Goal: Information Seeking & Learning: Find contact information

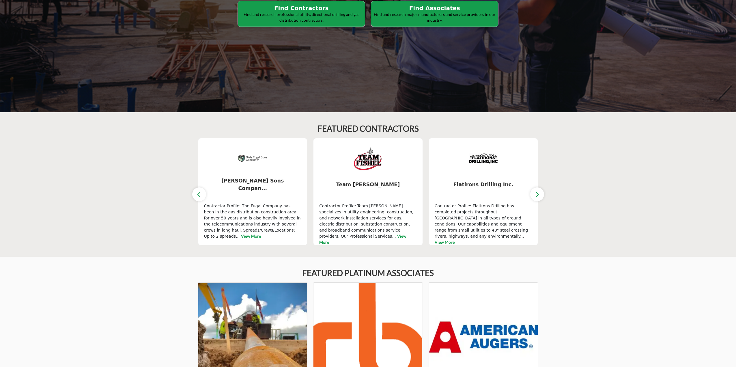
scroll to position [144, 0]
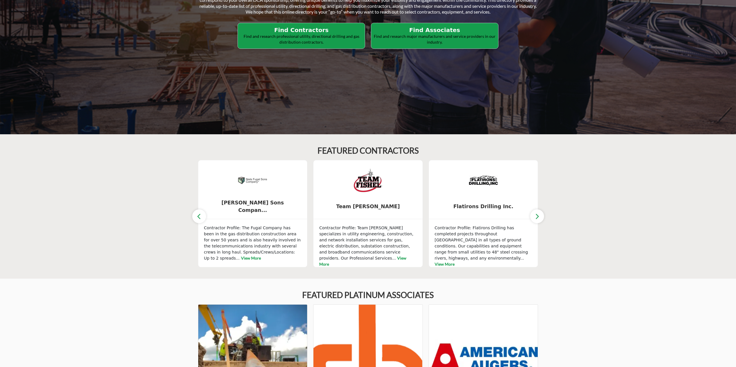
click at [537, 214] on icon "button" at bounding box center [537, 216] width 5 height 7
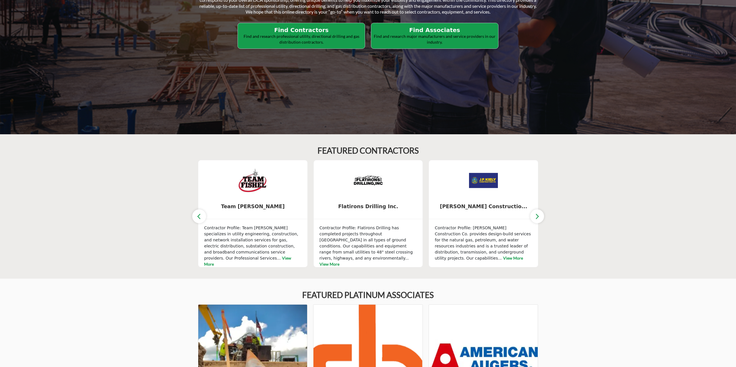
click at [537, 214] on icon "button" at bounding box center [537, 216] width 5 height 7
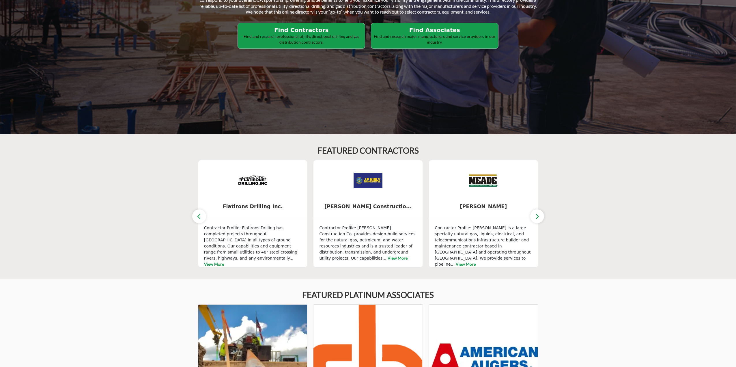
click at [537, 214] on icon "button" at bounding box center [537, 216] width 5 height 7
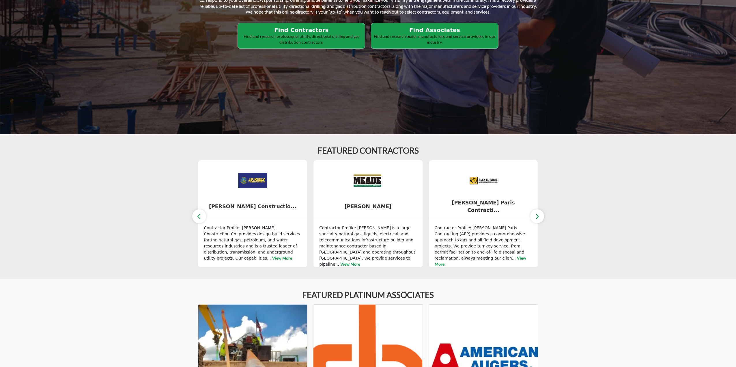
click at [537, 214] on icon "button" at bounding box center [537, 216] width 5 height 7
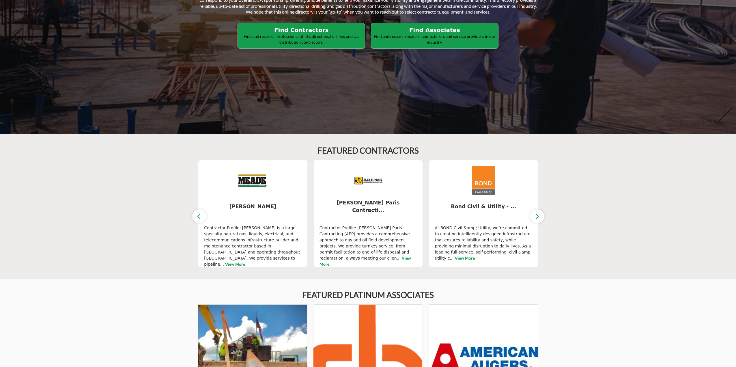
click at [537, 214] on icon "button" at bounding box center [537, 216] width 5 height 7
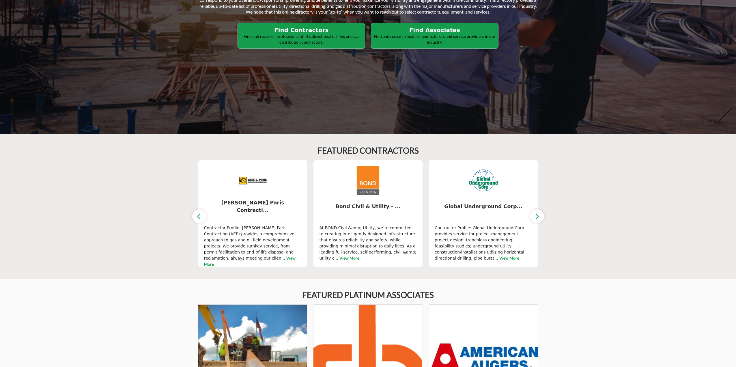
click at [537, 214] on icon "button" at bounding box center [537, 216] width 5 height 7
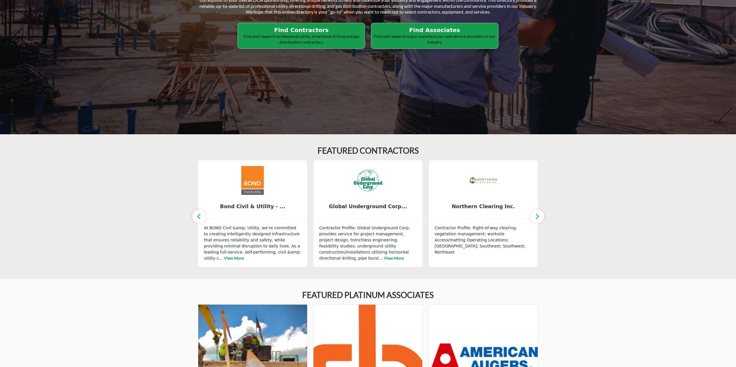
click at [537, 214] on icon "button" at bounding box center [537, 216] width 5 height 7
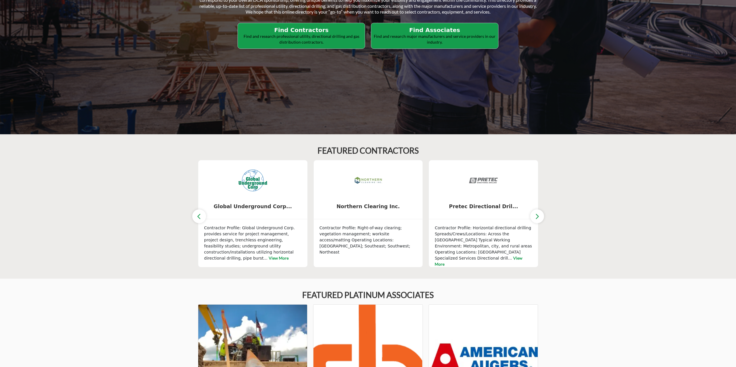
click at [537, 214] on icon "button" at bounding box center [537, 216] width 5 height 7
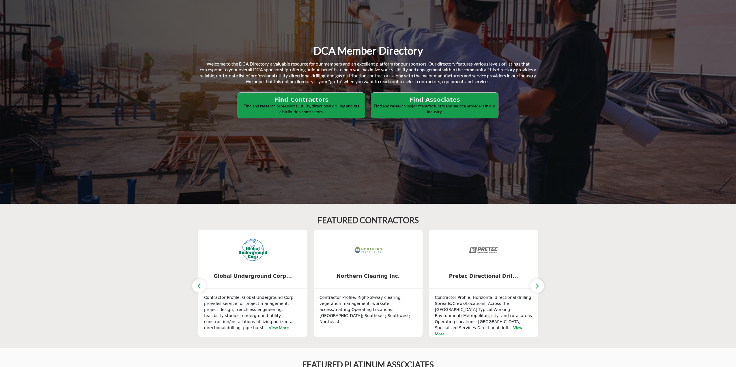
scroll to position [58, 0]
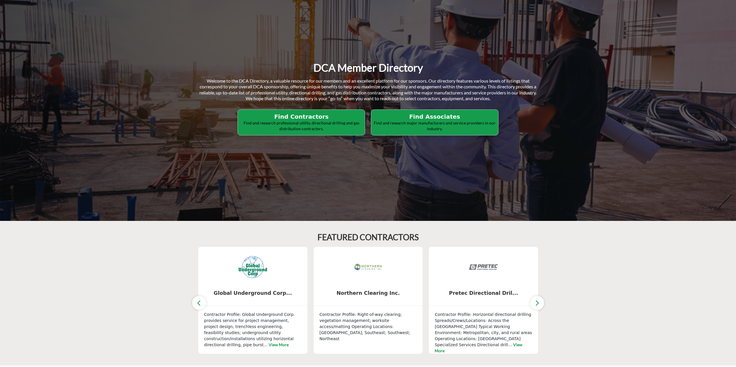
click at [331, 121] on p "Find and research professional utility, directional drilling and gas distributi…" at bounding box center [302, 125] width 124 height 11
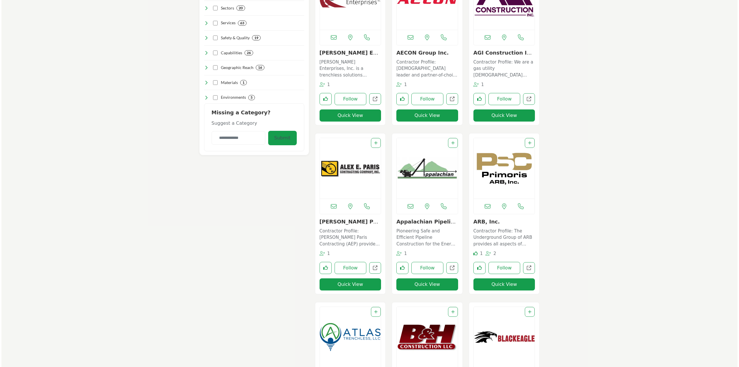
scroll to position [231, 0]
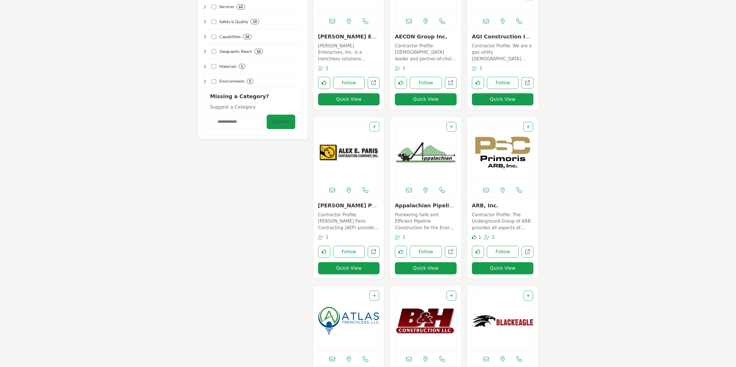
click at [351, 268] on button "Quick View" at bounding box center [349, 268] width 62 height 12
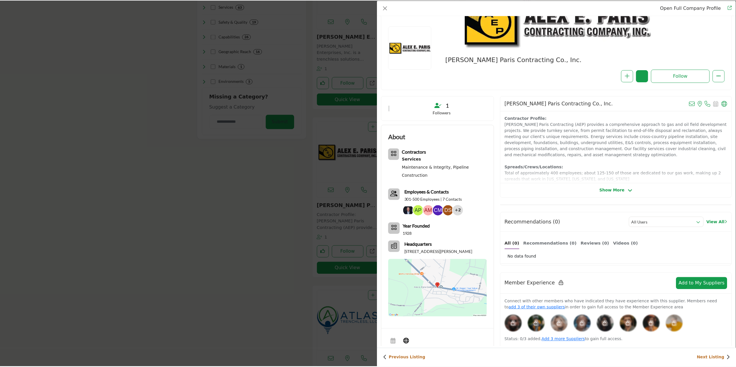
scroll to position [0, 0]
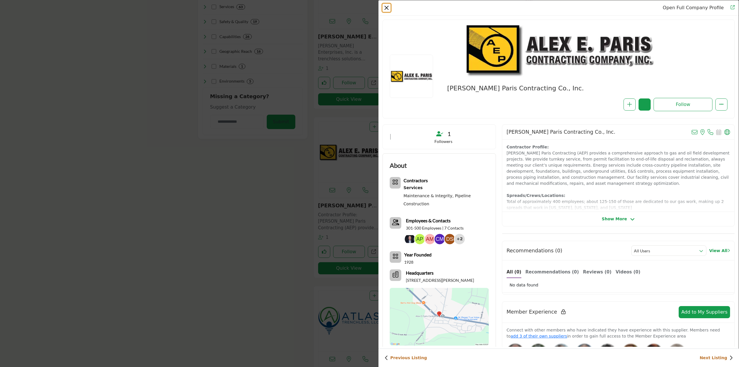
click at [385, 6] on button "Close" at bounding box center [386, 8] width 8 height 8
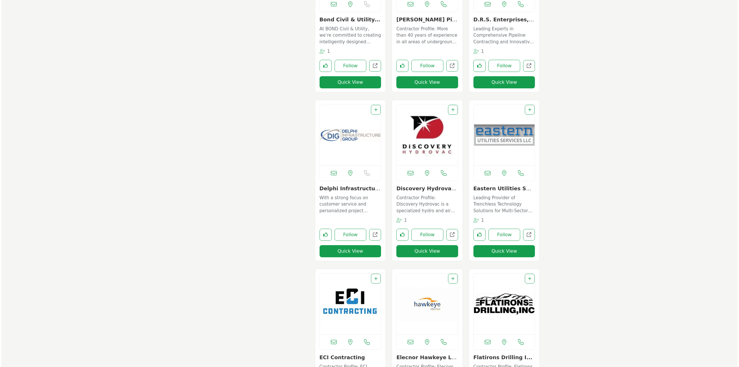
scroll to position [750, 0]
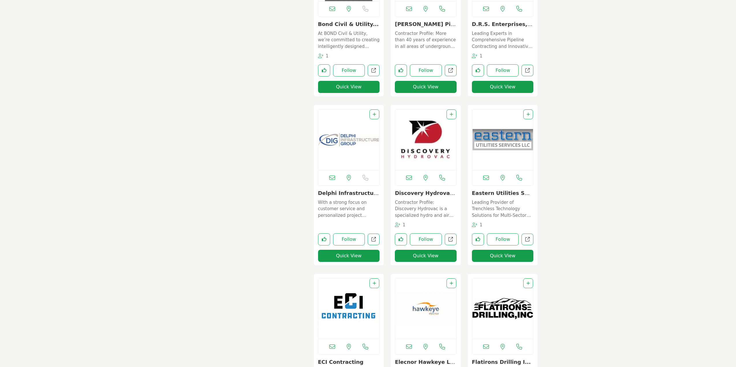
click at [513, 251] on button "Quick View" at bounding box center [503, 256] width 62 height 12
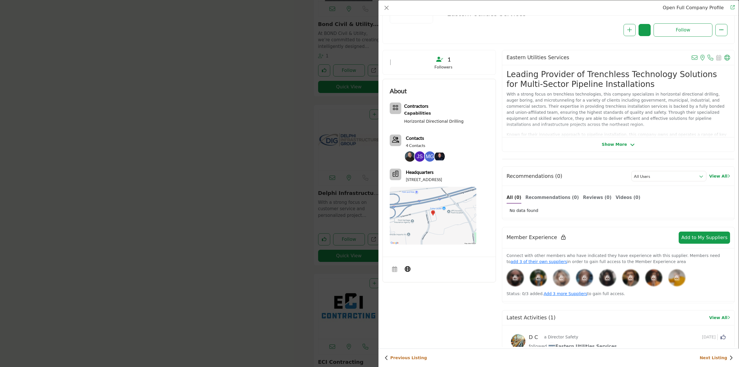
scroll to position [58, 0]
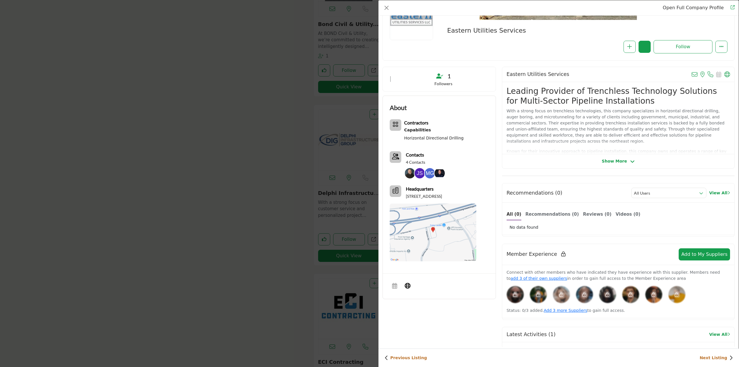
click at [623, 158] on span "Show More" at bounding box center [614, 161] width 25 height 6
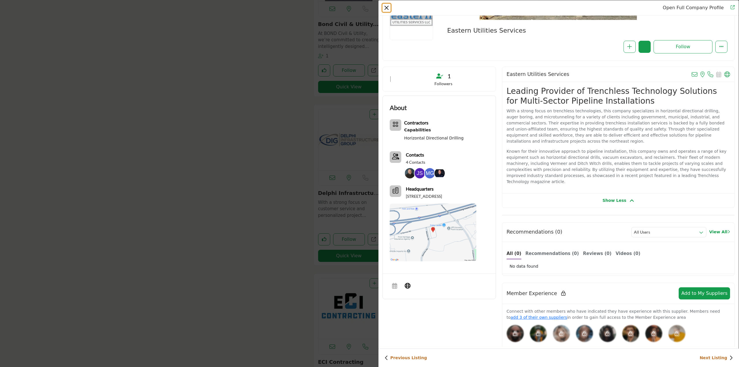
click at [387, 6] on button "Close" at bounding box center [386, 8] width 8 height 8
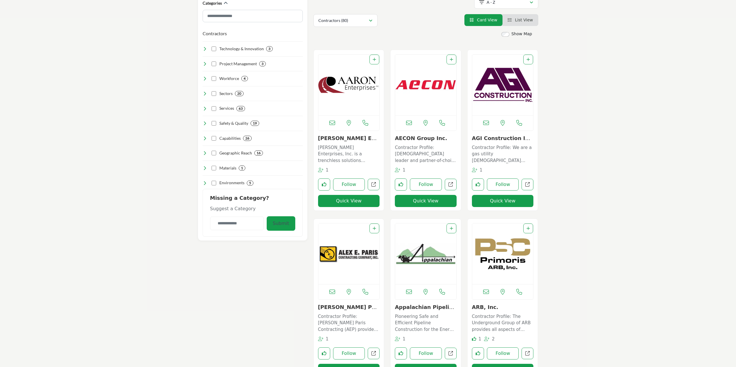
scroll to position [0, 0]
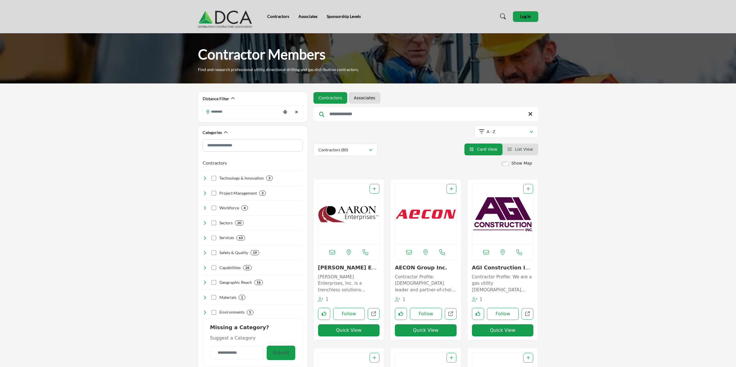
drag, startPoint x: 526, startPoint y: 10, endPoint x: 528, endPoint y: 19, distance: 10.1
click at [526, 10] on div "Contractors Associates Sponsorship Levels" at bounding box center [368, 16] width 346 height 23
click at [528, 13] on button "Log In" at bounding box center [525, 16] width 25 height 11
click at [504, 15] on profile-featured-b8a43f74-d199-4e15-a25a-1b9534d2a6e7 "Show hide supplier dropdown" at bounding box center [497, 16] width 13 height 13
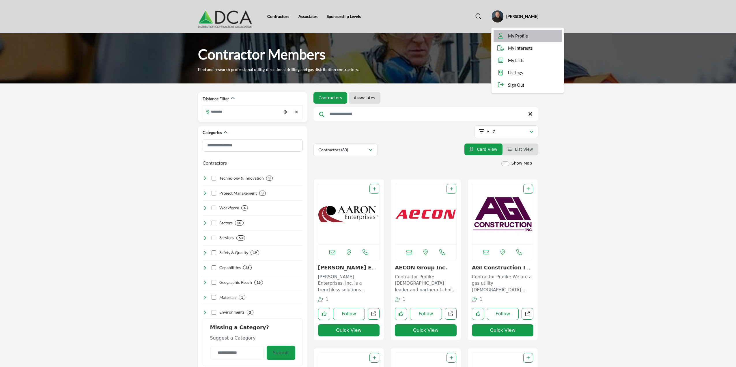
click at [516, 38] on span "My Profile" at bounding box center [518, 36] width 20 height 7
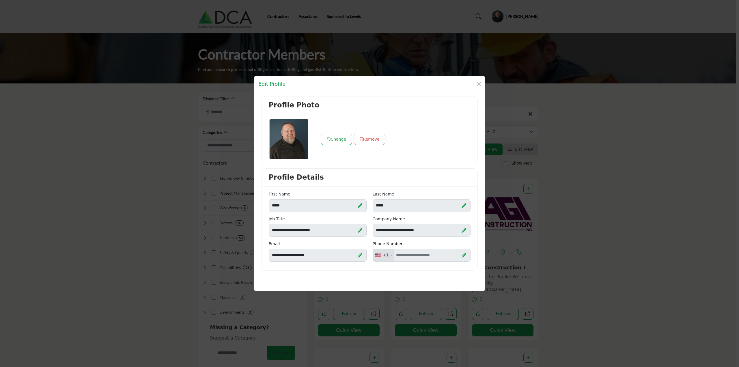
click at [360, 230] on icon at bounding box center [360, 230] width 5 height 5
click at [325, 230] on input "**********" at bounding box center [318, 230] width 98 height 13
type input "*"
type input "**********"
click at [334, 139] on button "Change" at bounding box center [337, 139] width 32 height 11
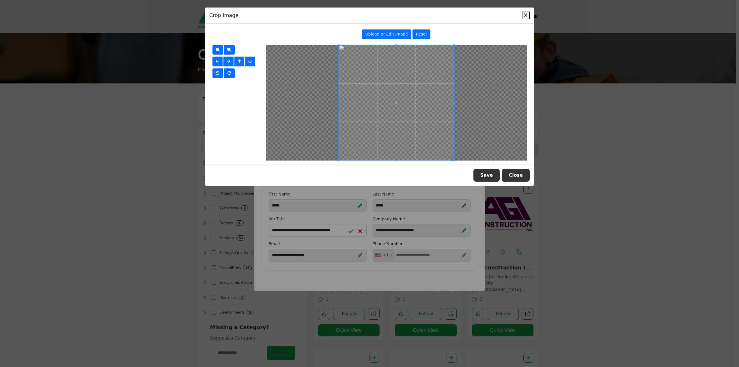
click at [493, 176] on button "Save" at bounding box center [486, 175] width 27 height 13
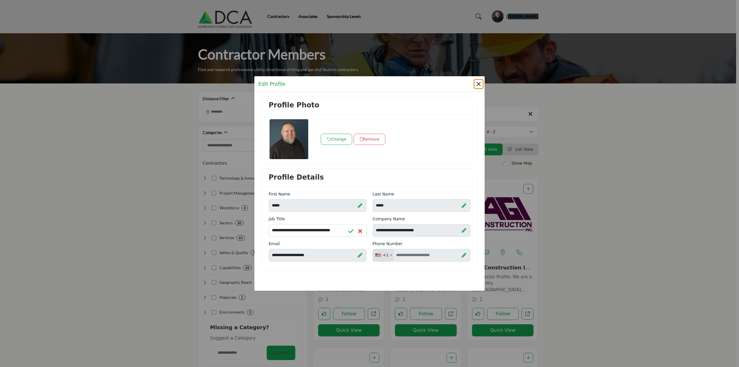
click at [477, 83] on button "Close" at bounding box center [478, 84] width 8 height 8
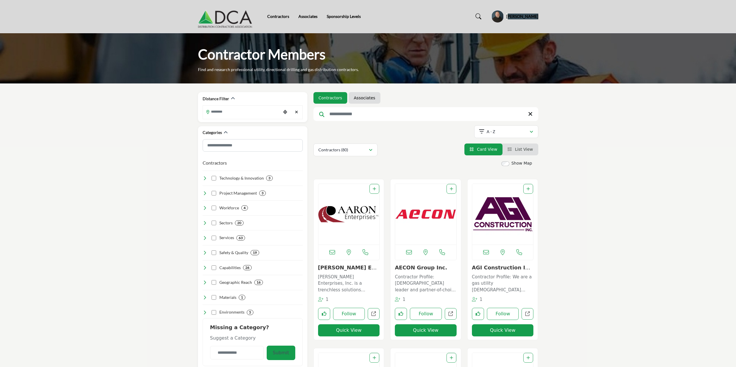
click at [504, 16] on profile-featured-b8a43f74-d199-4e15-a25a-1b9534d2a6e7 "Show hide supplier dropdown" at bounding box center [497, 16] width 13 height 13
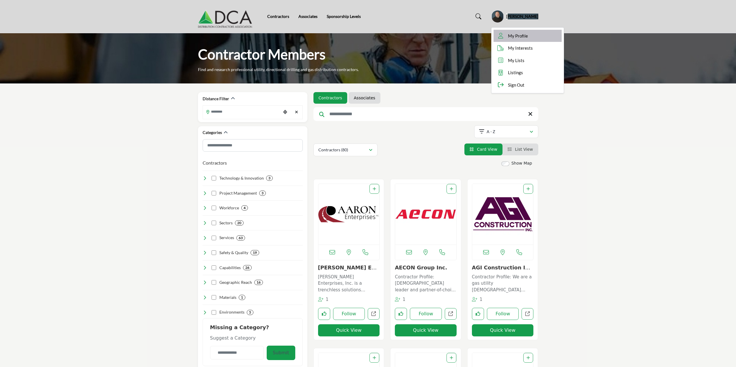
click at [515, 33] on span "My Profile" at bounding box center [518, 36] width 20 height 7
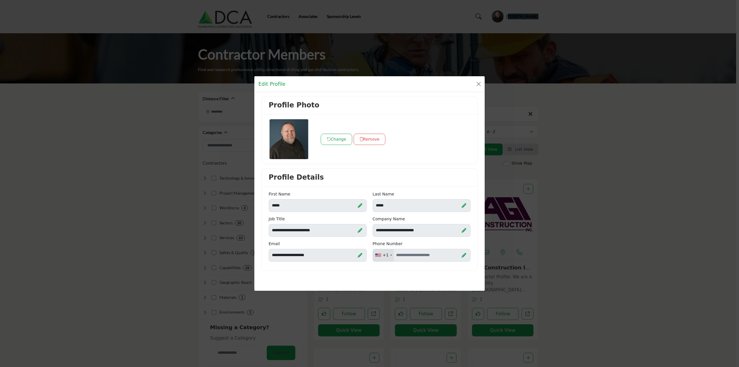
click at [361, 228] on icon at bounding box center [360, 230] width 5 height 5
click at [332, 228] on input "**********" at bounding box center [318, 230] width 98 height 13
click at [263, 85] on h1 "Edit Profile" at bounding box center [271, 84] width 27 height 8
click at [284, 230] on input "**" at bounding box center [318, 230] width 98 height 13
type input "*"
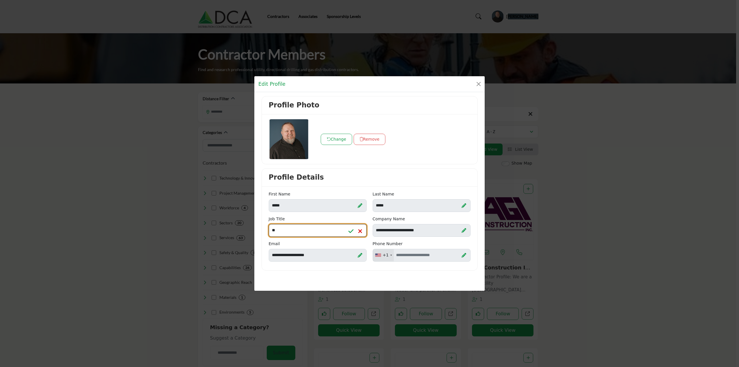
type input "**********"
click at [352, 230] on icon at bounding box center [350, 231] width 5 height 6
click at [480, 87] on button "Close" at bounding box center [478, 84] width 8 height 8
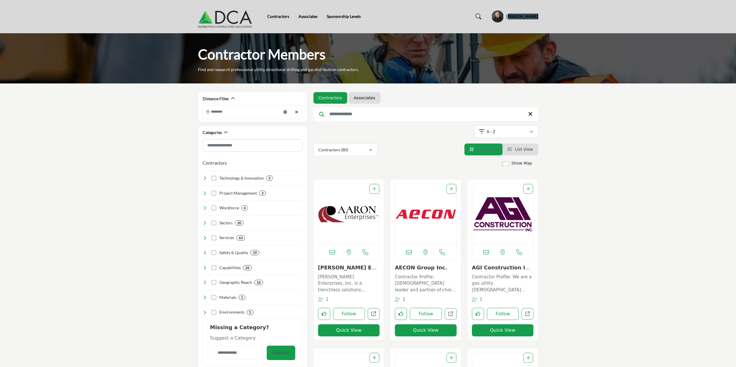
click at [489, 150] on span "Card View" at bounding box center [487, 149] width 20 height 5
click at [519, 148] on span "List View" at bounding box center [524, 149] width 18 height 5
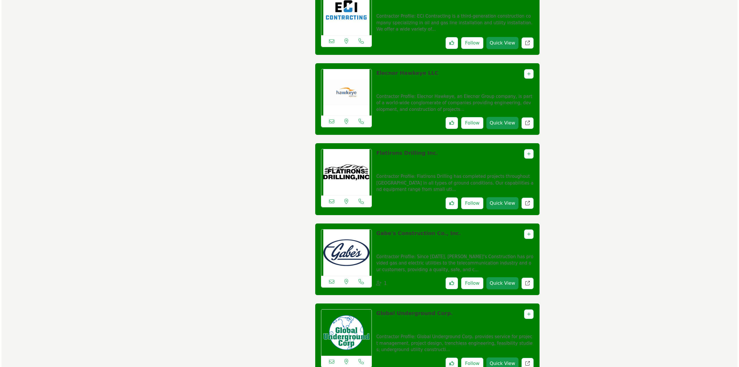
scroll to position [1414, 0]
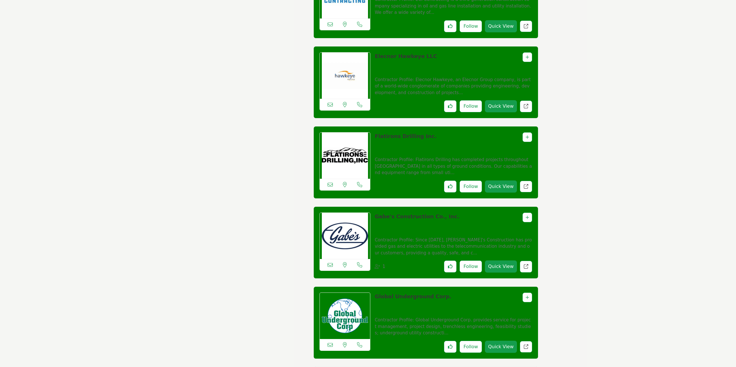
click at [500, 180] on button "Quick View" at bounding box center [501, 186] width 32 height 12
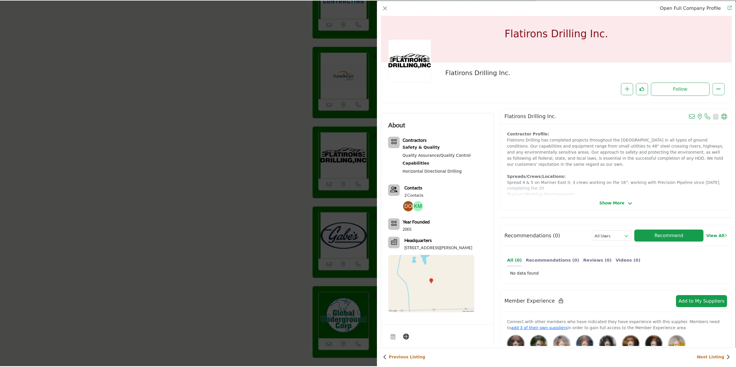
scroll to position [0, 0]
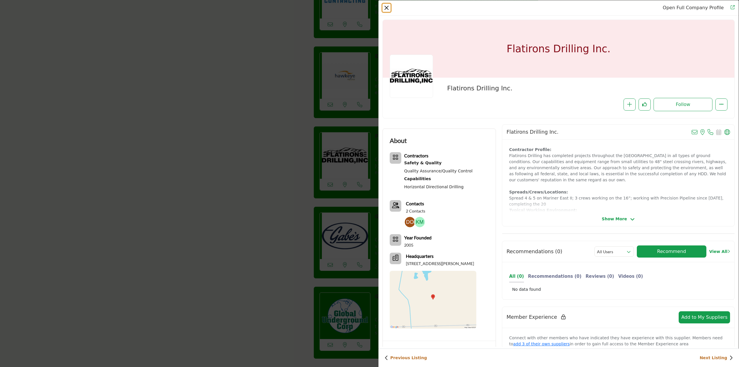
click at [386, 5] on button "Close" at bounding box center [386, 8] width 8 height 8
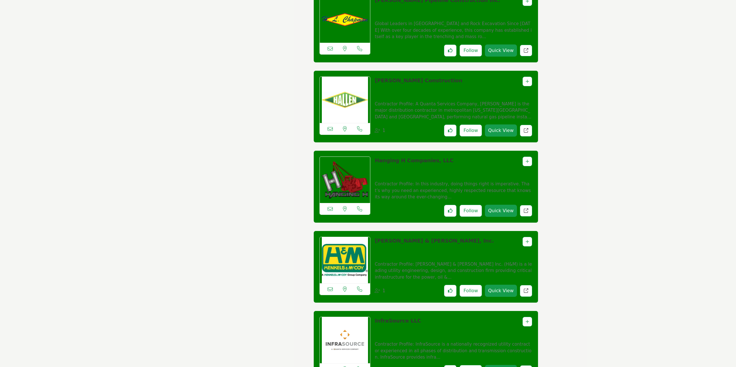
scroll to position [1847, 0]
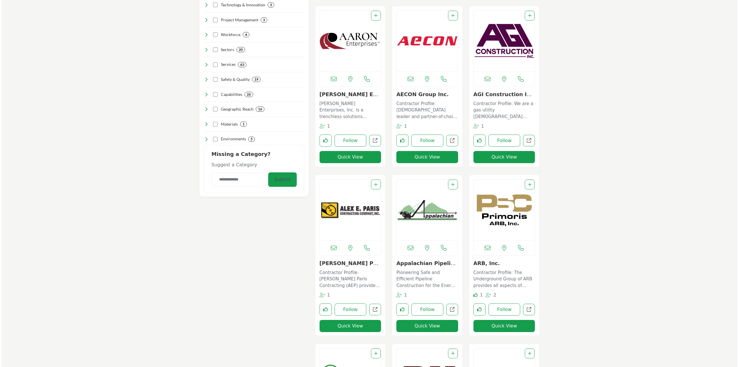
scroll to position [202, 0]
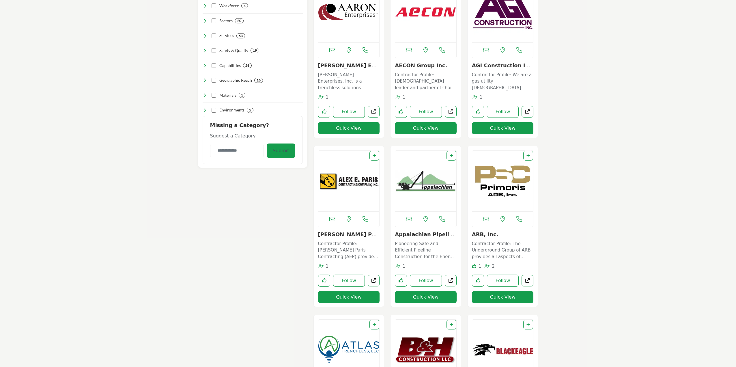
click at [356, 296] on button "Quick View" at bounding box center [349, 297] width 62 height 12
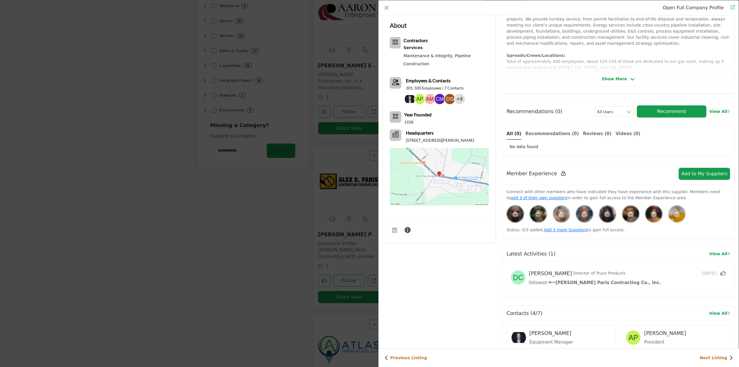
scroll to position [225, 0]
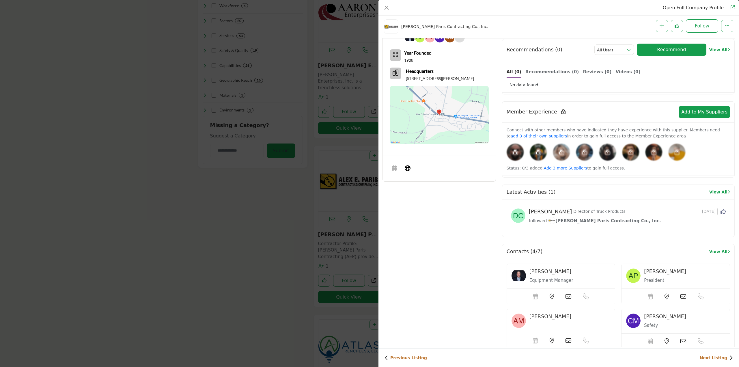
click at [571, 272] on div "Andy Miller" at bounding box center [569, 272] width 81 height 8
click at [519, 272] on img "Company Data Modal" at bounding box center [518, 275] width 14 height 14
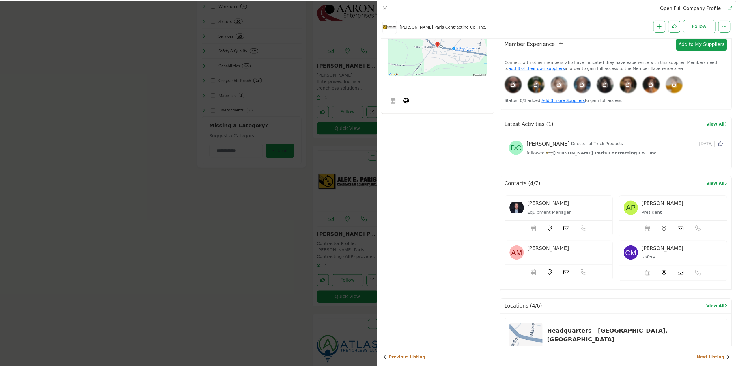
scroll to position [312, 0]
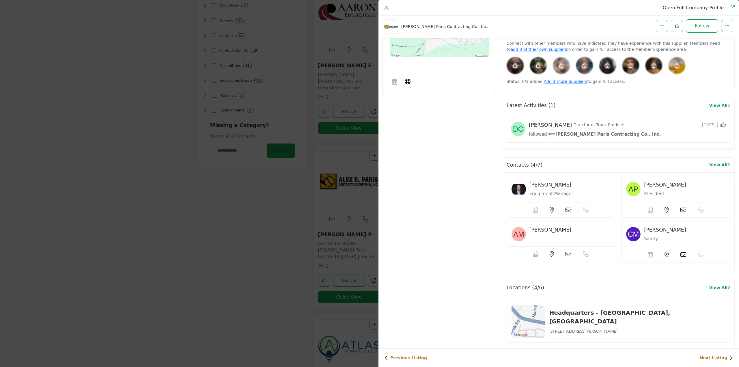
click at [566, 207] on icon "Company Data Modal" at bounding box center [568, 210] width 6 height 6
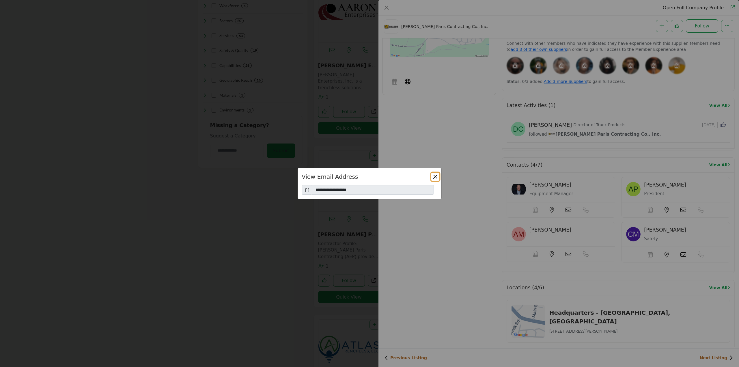
click at [435, 177] on button "Close" at bounding box center [435, 177] width 8 height 8
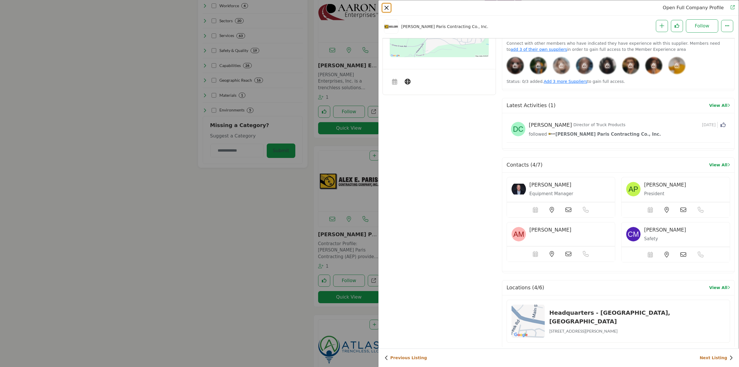
click at [387, 7] on button "Close" at bounding box center [386, 8] width 8 height 8
